Goal: Information Seeking & Learning: Check status

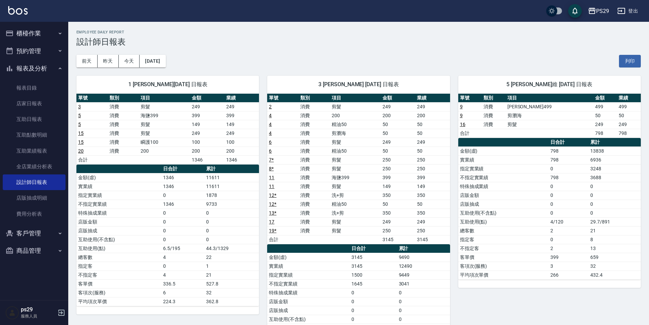
scroll to position [307, 0]
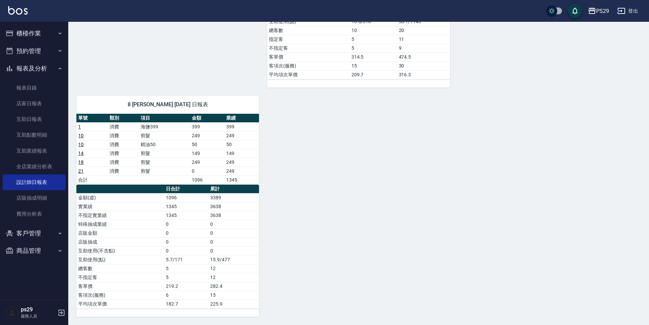
click at [25, 12] on img at bounding box center [17, 10] width 19 height 9
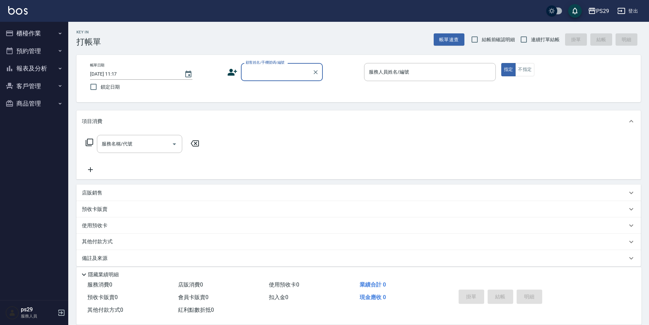
click at [29, 8] on div "PS29 登出" at bounding box center [324, 11] width 649 height 22
click at [26, 8] on img at bounding box center [17, 10] width 19 height 9
click at [13, 11] on img at bounding box center [17, 10] width 19 height 9
click at [15, 12] on img at bounding box center [17, 10] width 19 height 9
click at [23, 11] on img at bounding box center [17, 10] width 19 height 9
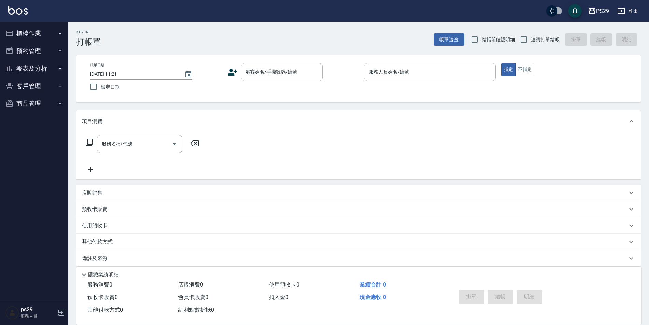
click at [18, 12] on img at bounding box center [17, 10] width 19 height 9
click at [37, 72] on button "報表及分析" at bounding box center [34, 69] width 63 height 18
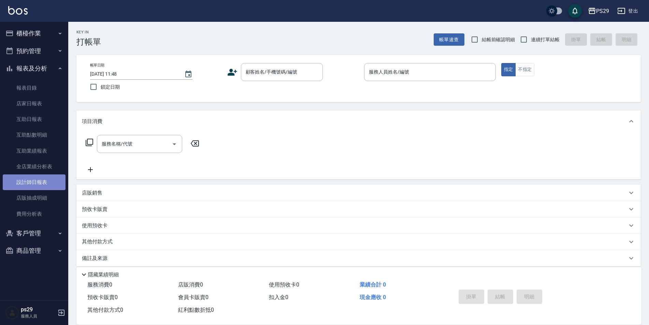
click at [31, 188] on link "設計師日報表" at bounding box center [34, 183] width 63 height 16
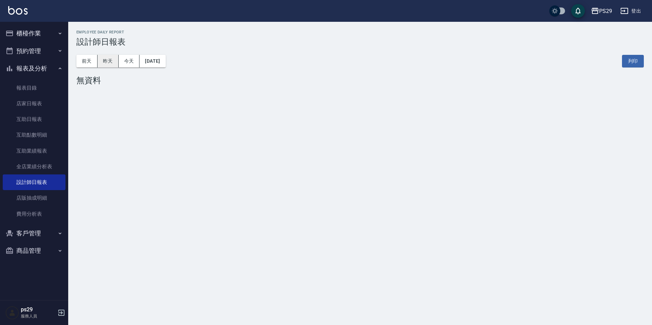
click at [100, 58] on button "昨天" at bounding box center [108, 61] width 21 height 13
